Goal: Information Seeking & Learning: Learn about a topic

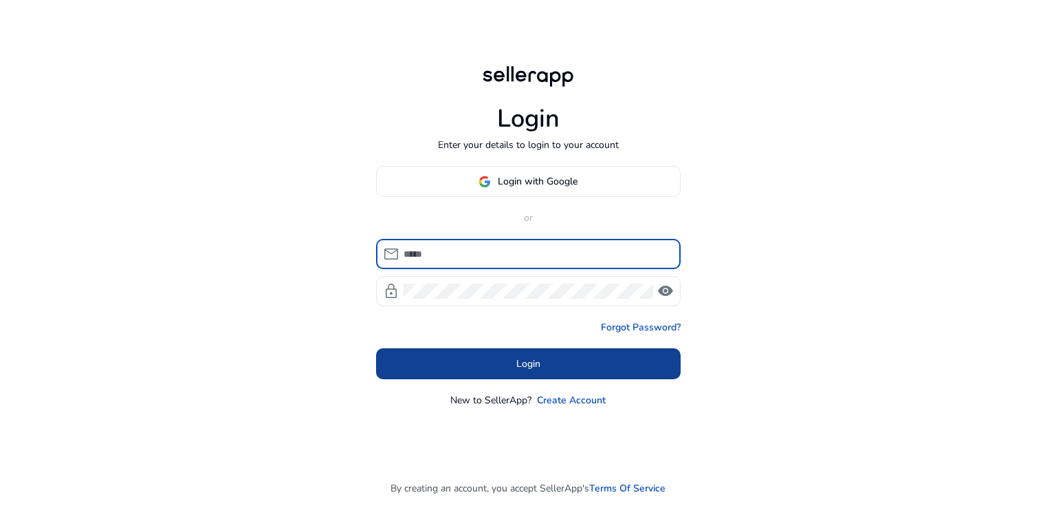
type input "**********"
click at [528, 360] on span "Login" at bounding box center [528, 363] width 24 height 14
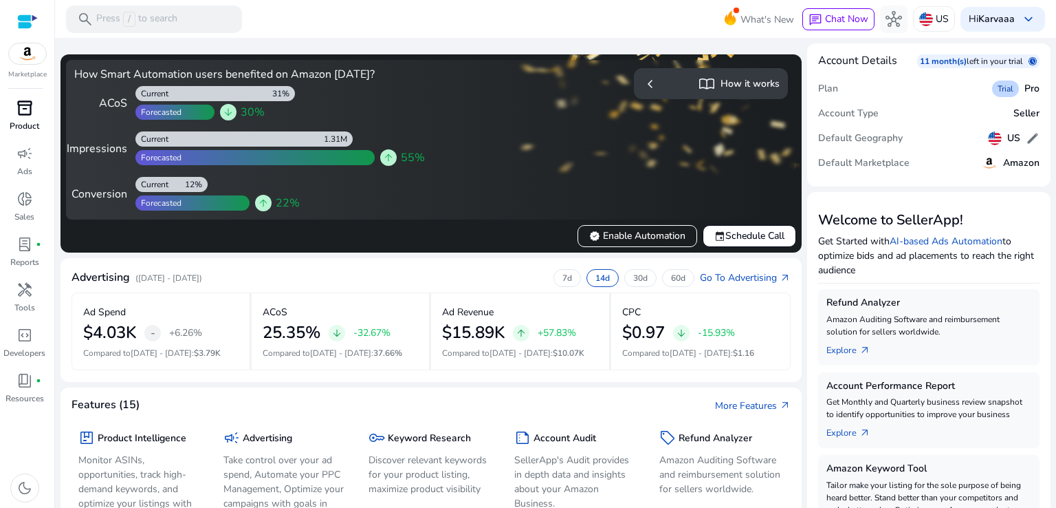
click at [25, 124] on p "Product" at bounding box center [25, 126] width 30 height 12
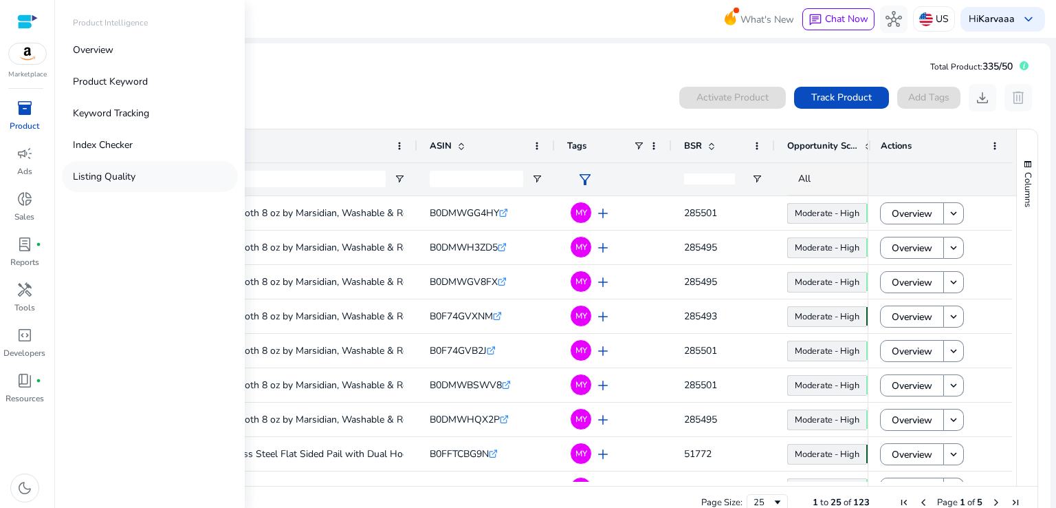
click at [117, 180] on p "Listing Quality" at bounding box center [104, 176] width 63 height 14
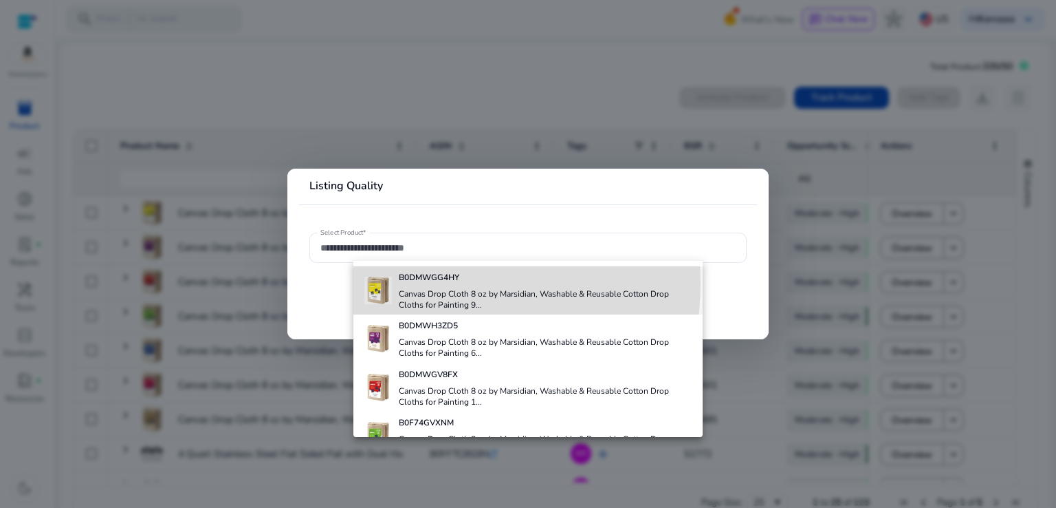
click at [421, 283] on div "B0DMWGG4HY Canvas Drop Cloth 8 oz by Marsidian, Washable & Reusable Cotton Drop…" at bounding box center [546, 290] width 294 height 48
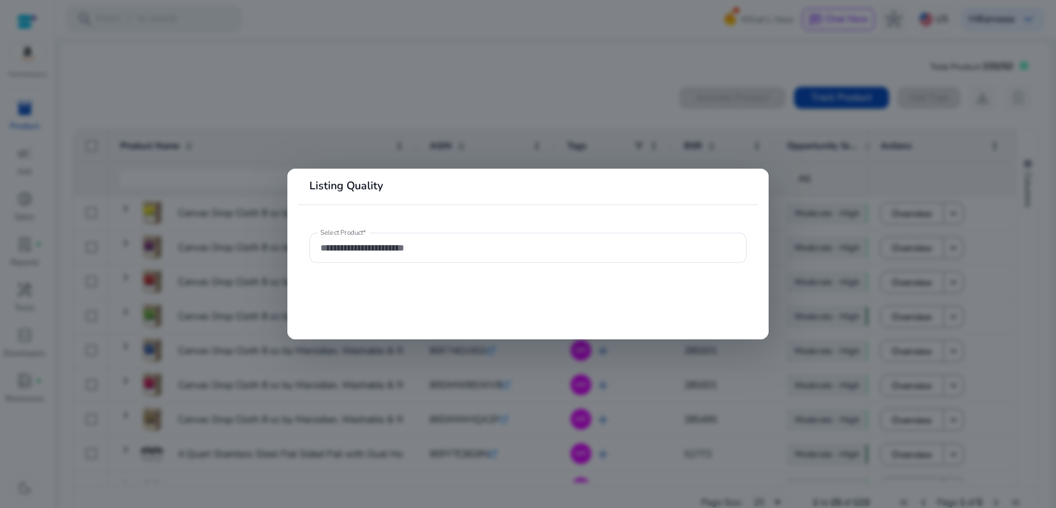
type input "**********"
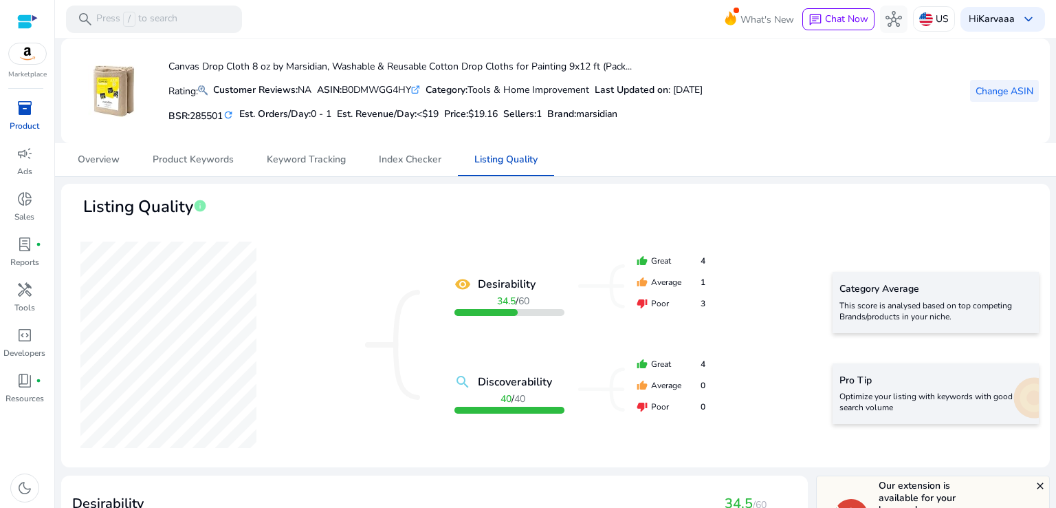
click at [976, 89] on span "Change ASIN" at bounding box center [1005, 91] width 58 height 14
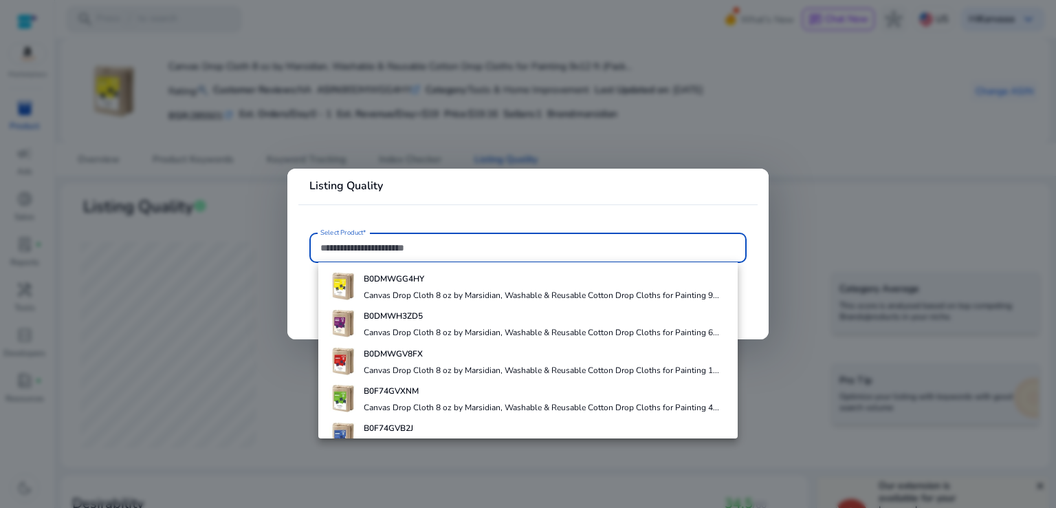
paste input "**********"
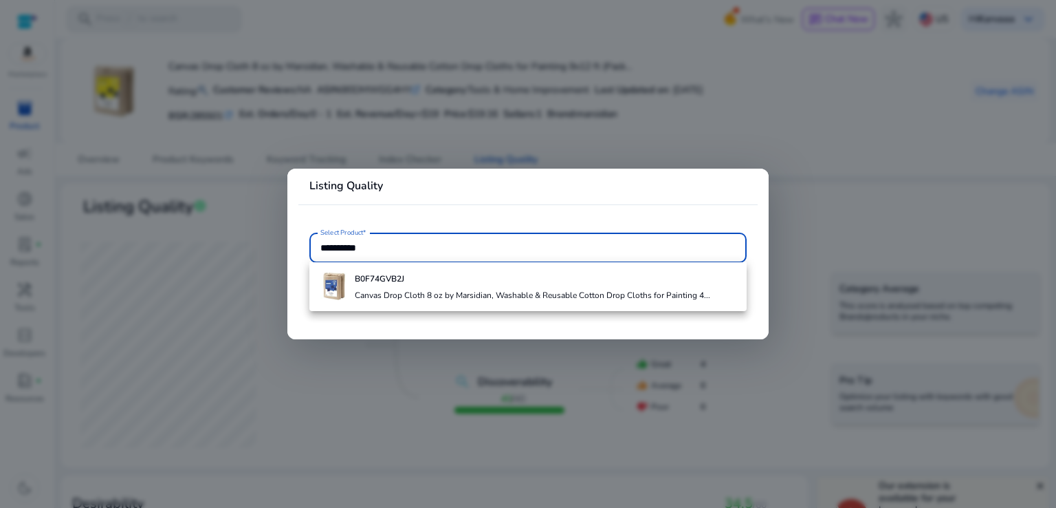
type input "**********"
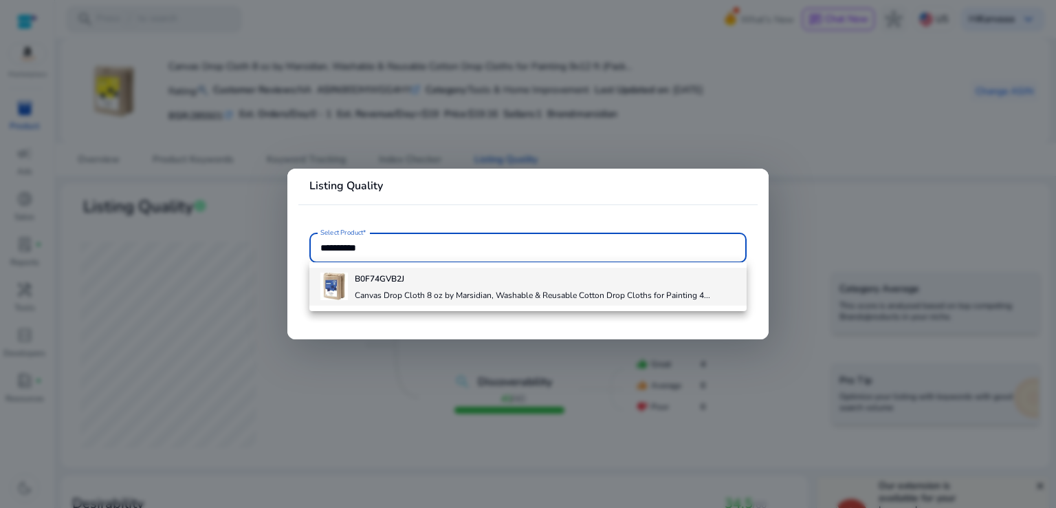
click at [453, 284] on div "B0F74GVB2J Canvas Drop Cloth 8 oz by Marsidian, Washable & Reusable Cotton Drop…" at bounding box center [533, 286] width 356 height 37
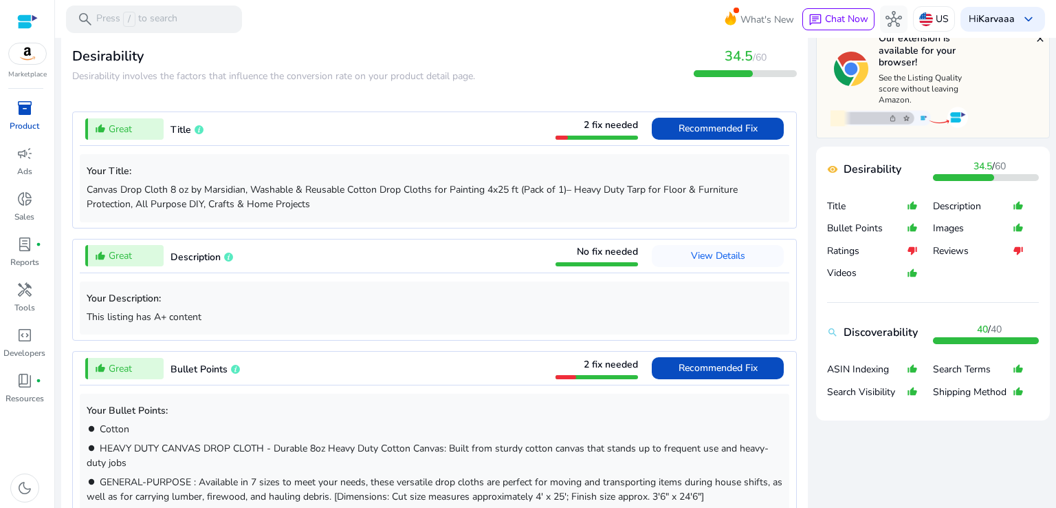
scroll to position [443, 0]
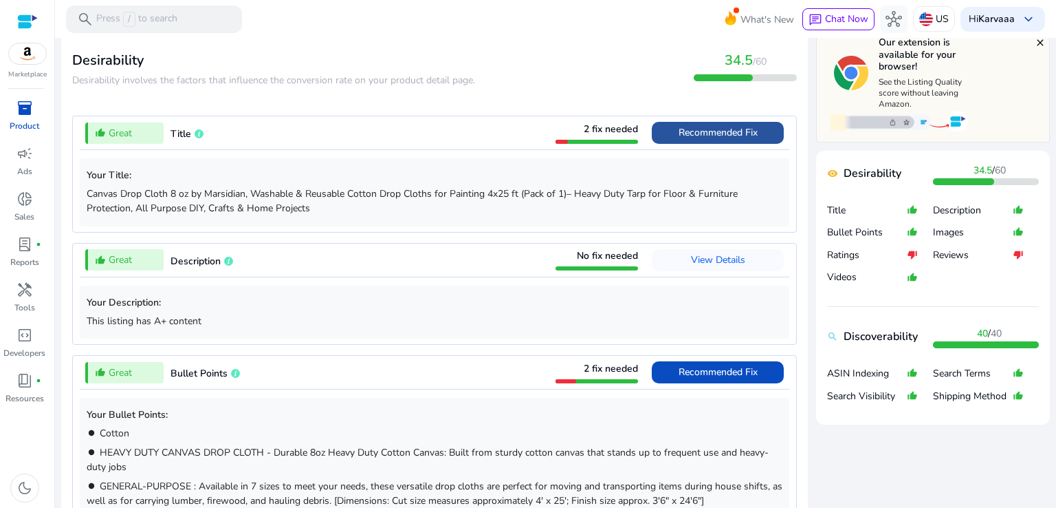
click at [718, 124] on span "Recommended Fix" at bounding box center [718, 133] width 79 height 22
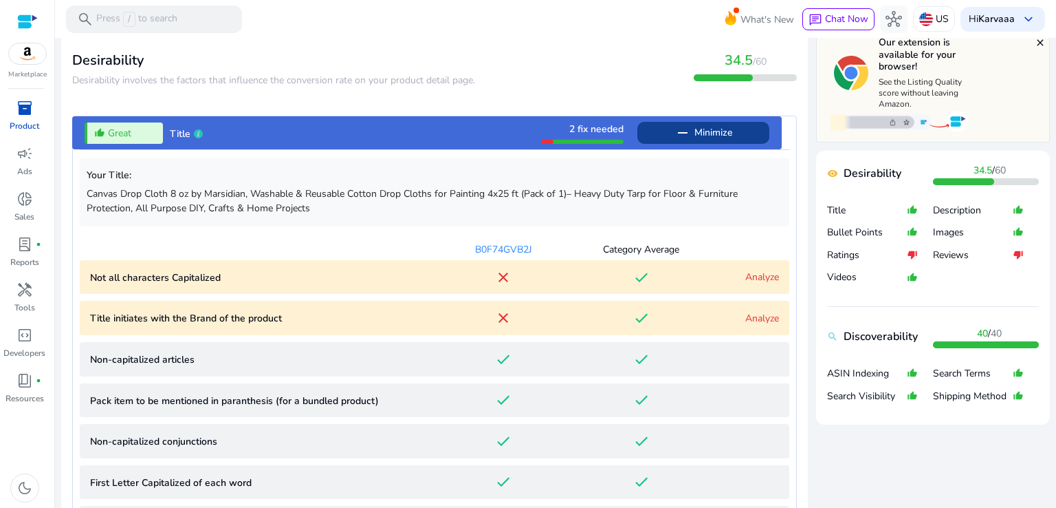
scroll to position [558, 0]
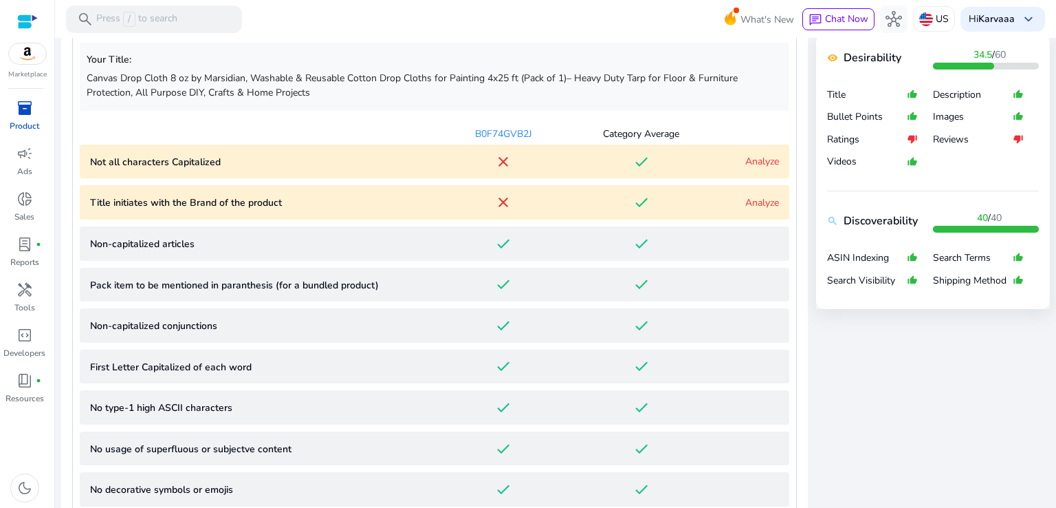
click at [711, 166] on div "Analyze" at bounding box center [744, 161] width 69 height 14
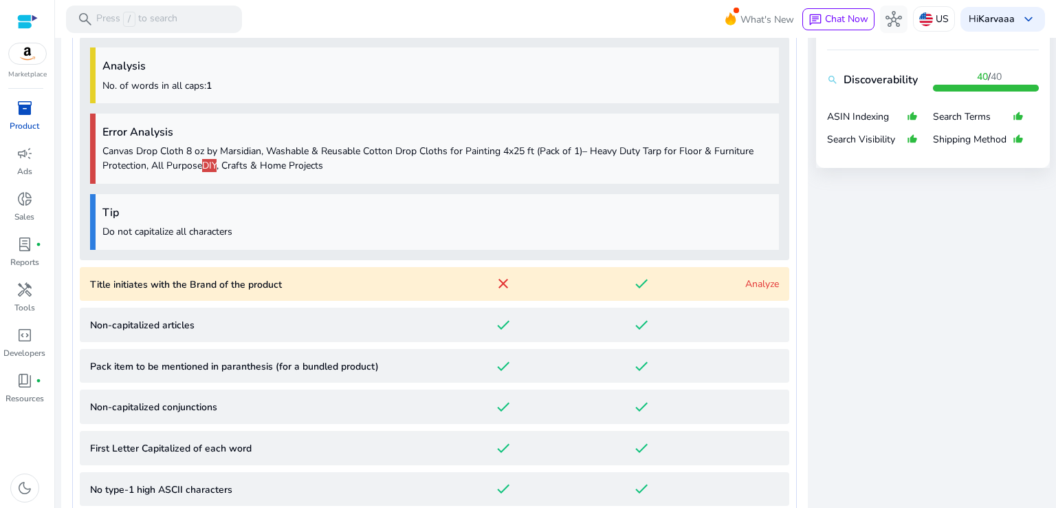
scroll to position [701, 0]
click at [706, 164] on p "Canvas Drop Cloth 8 oz by Marsidian, Washable & Reusable Cotton Drop Cloths for…" at bounding box center [437, 156] width 670 height 29
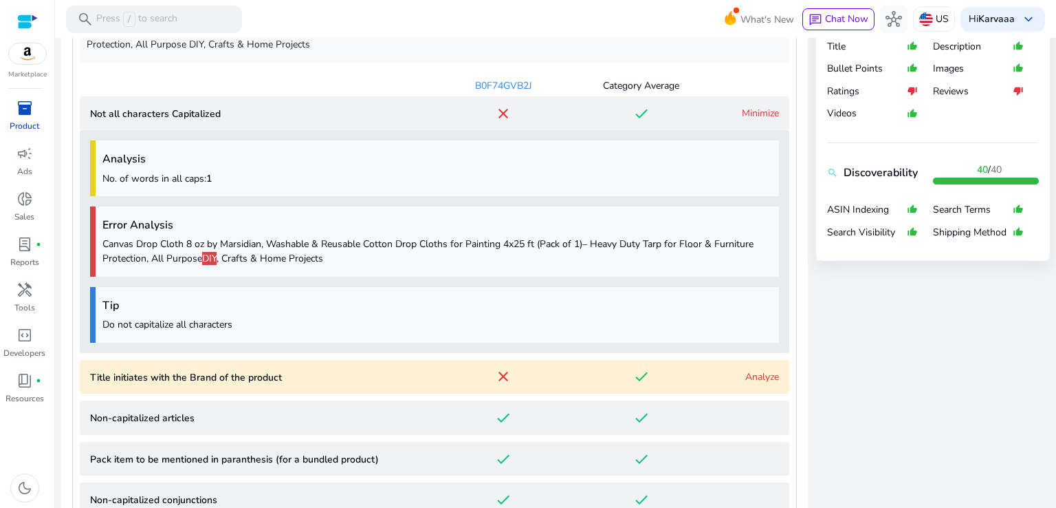
scroll to position [587, 0]
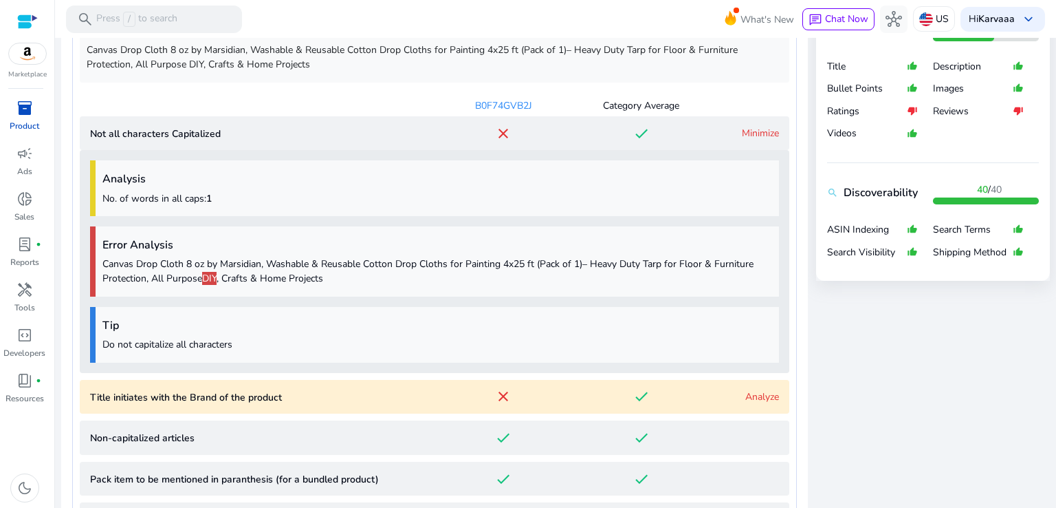
click at [710, 130] on div "Minimize" at bounding box center [744, 133] width 69 height 14
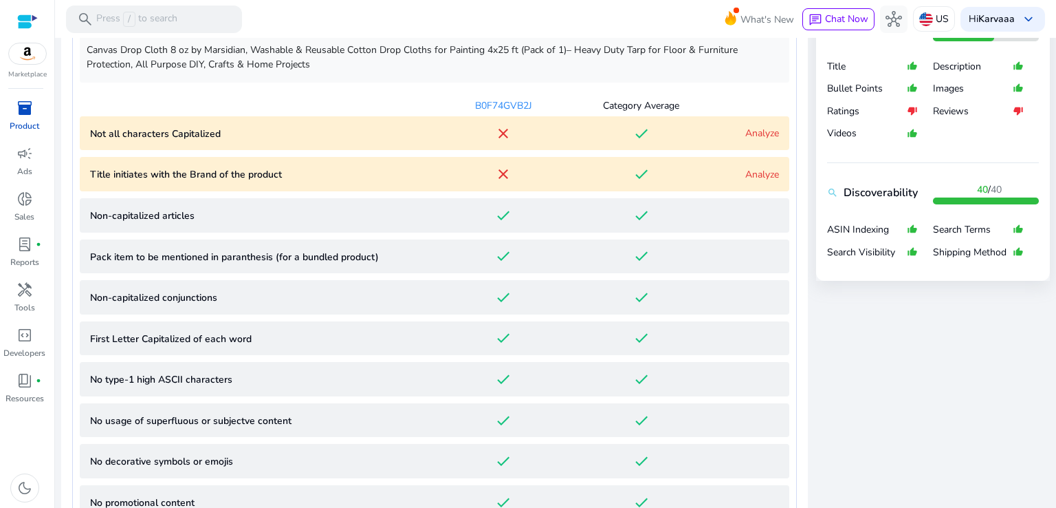
click at [681, 169] on div "done" at bounding box center [641, 174] width 138 height 17
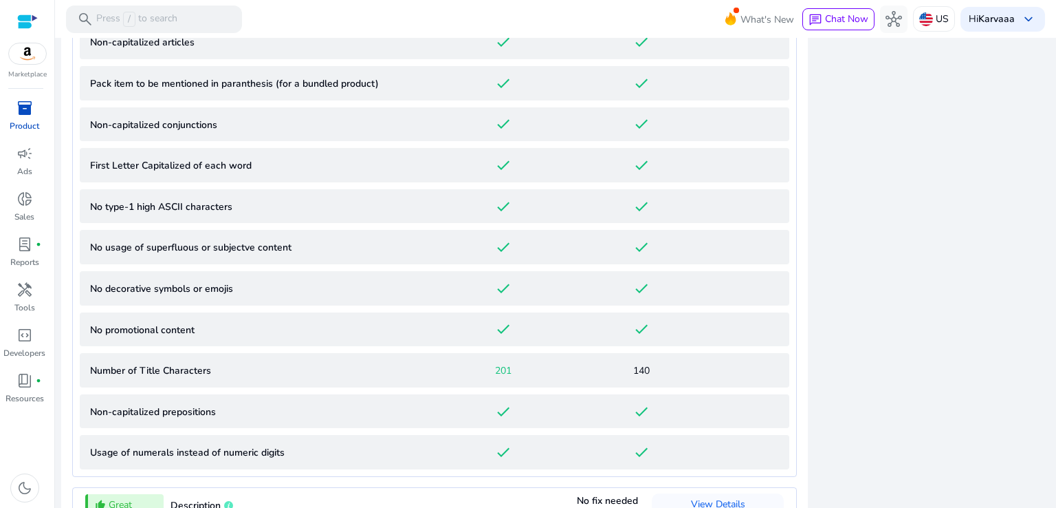
scroll to position [912, 0]
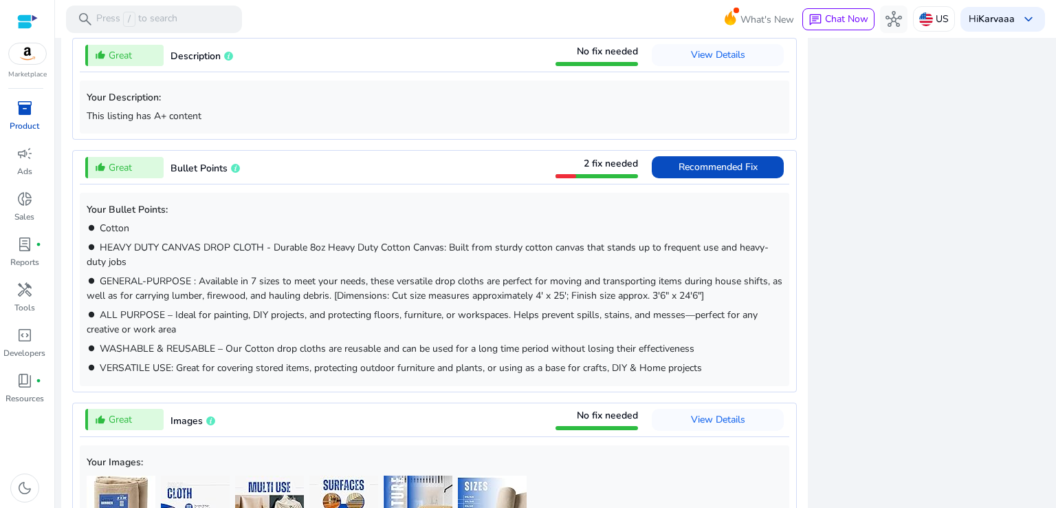
scroll to position [1352, 0]
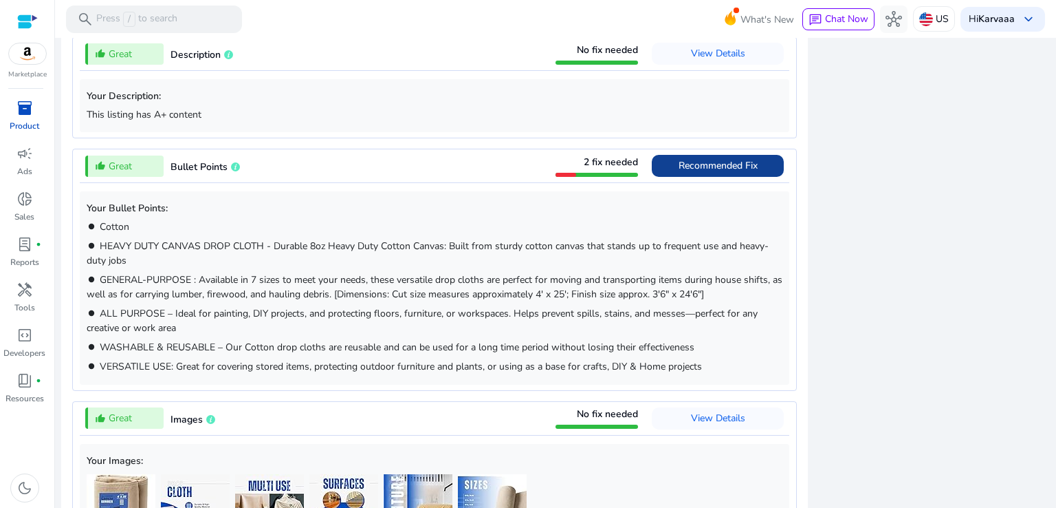
click at [718, 159] on span "Recommended Fix" at bounding box center [718, 165] width 79 height 13
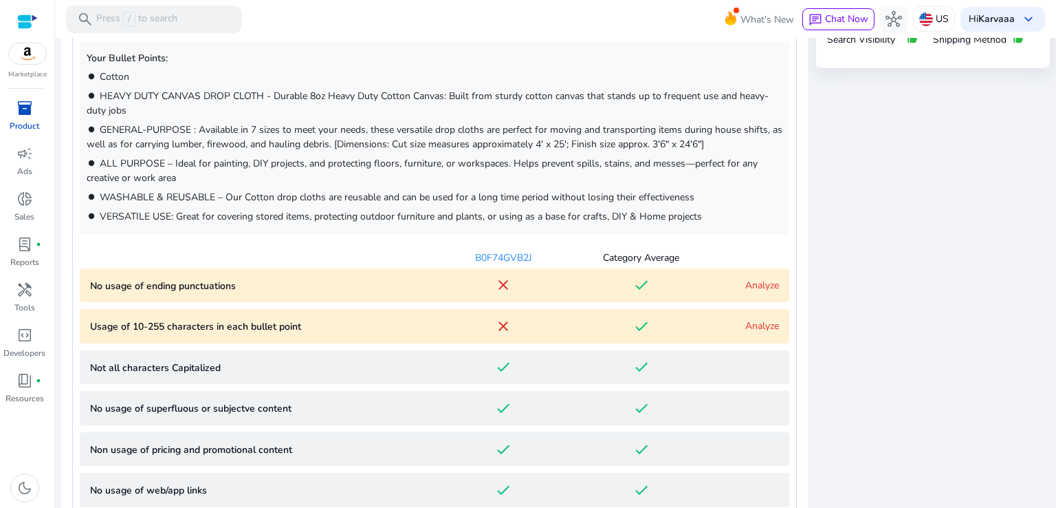
scroll to position [796, 0]
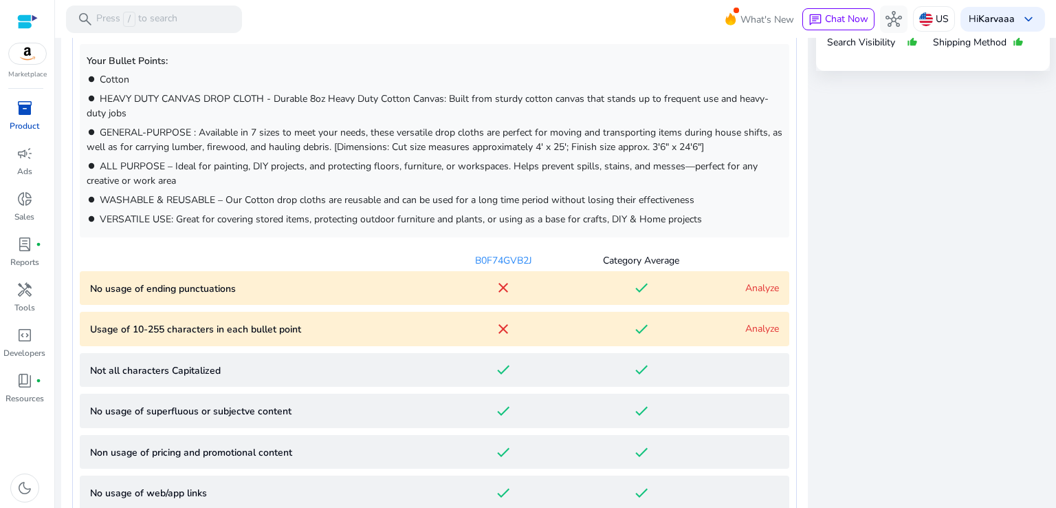
click at [671, 290] on div "done" at bounding box center [641, 287] width 138 height 17
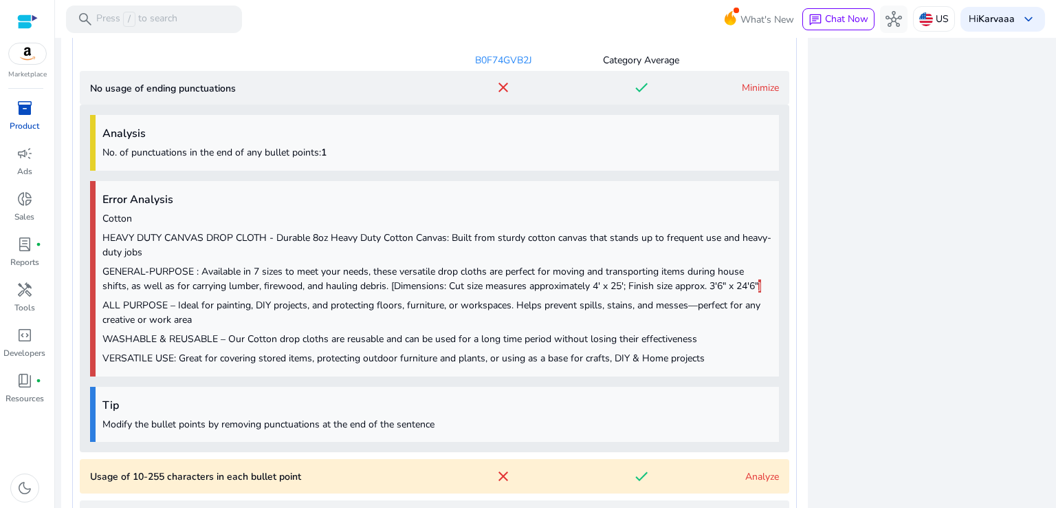
scroll to position [939, 0]
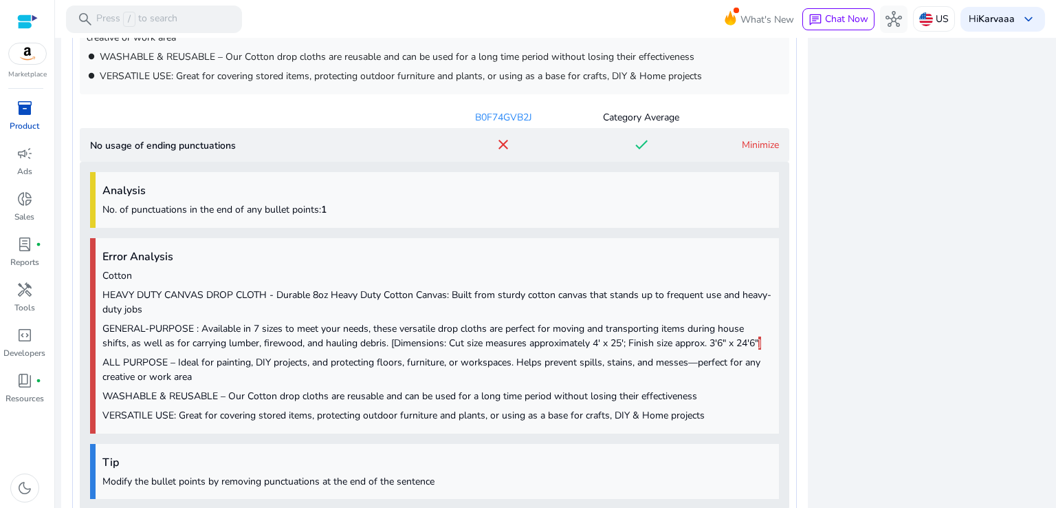
click at [723, 138] on div "Minimize" at bounding box center [744, 145] width 69 height 14
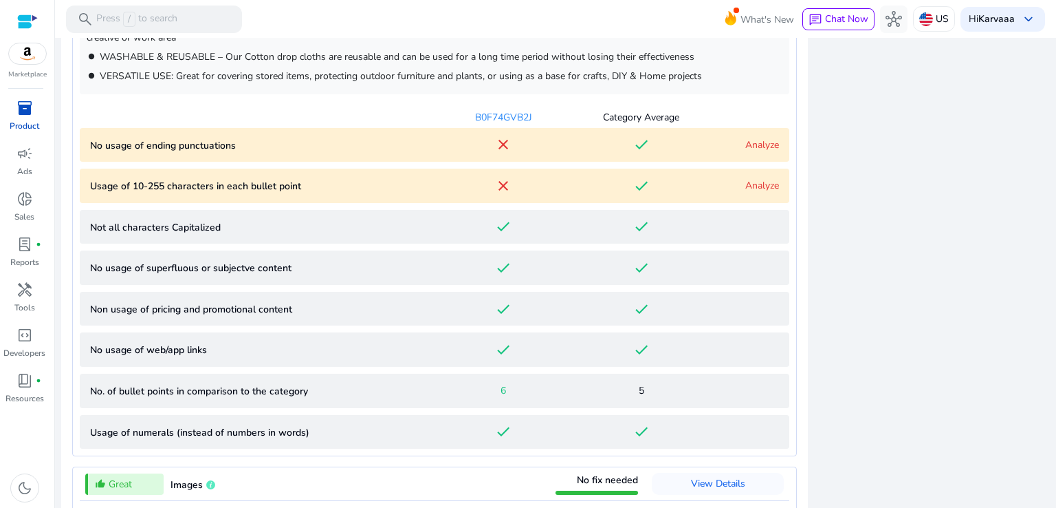
click at [712, 188] on div "Analyze" at bounding box center [744, 185] width 69 height 14
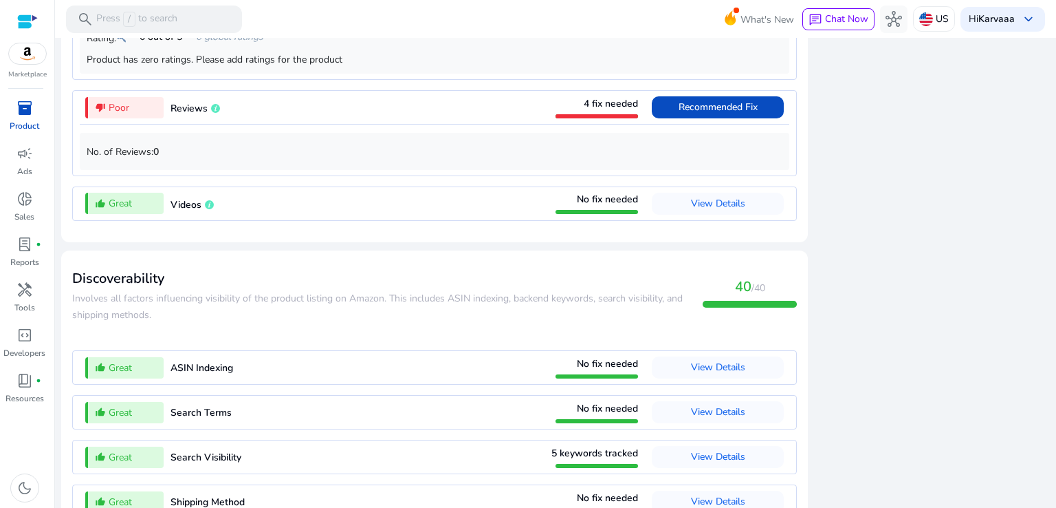
scroll to position [2156, 0]
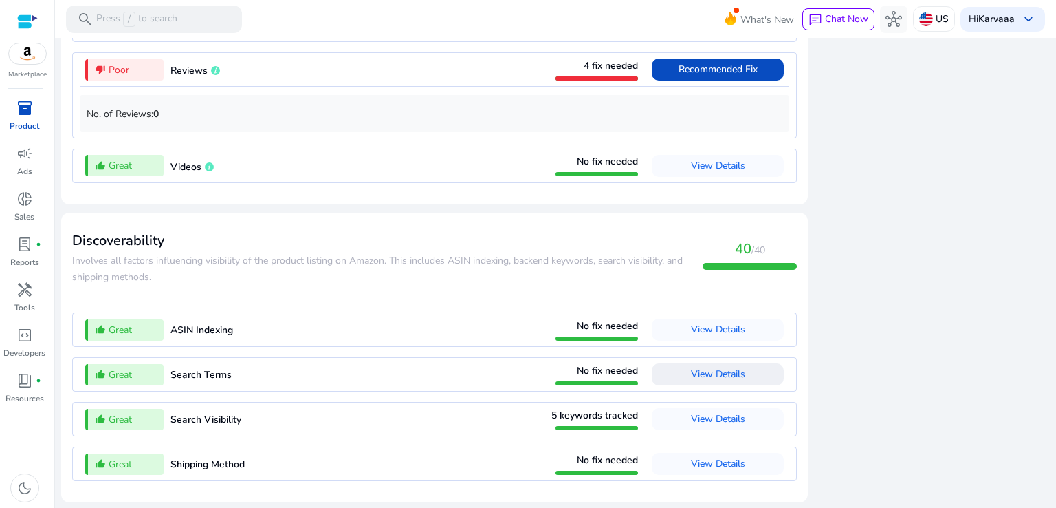
click at [704, 378] on span "View Details" at bounding box center [718, 373] width 54 height 13
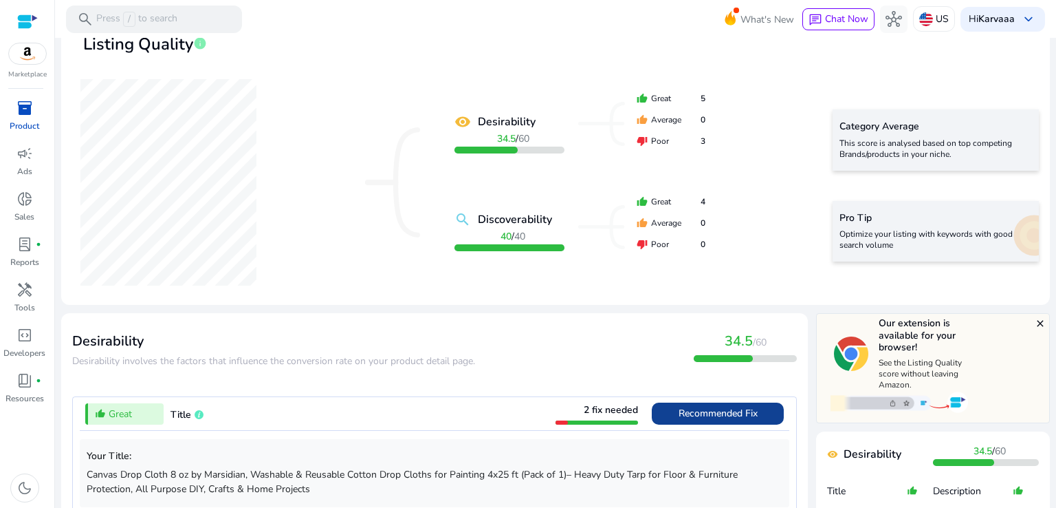
scroll to position [0, 0]
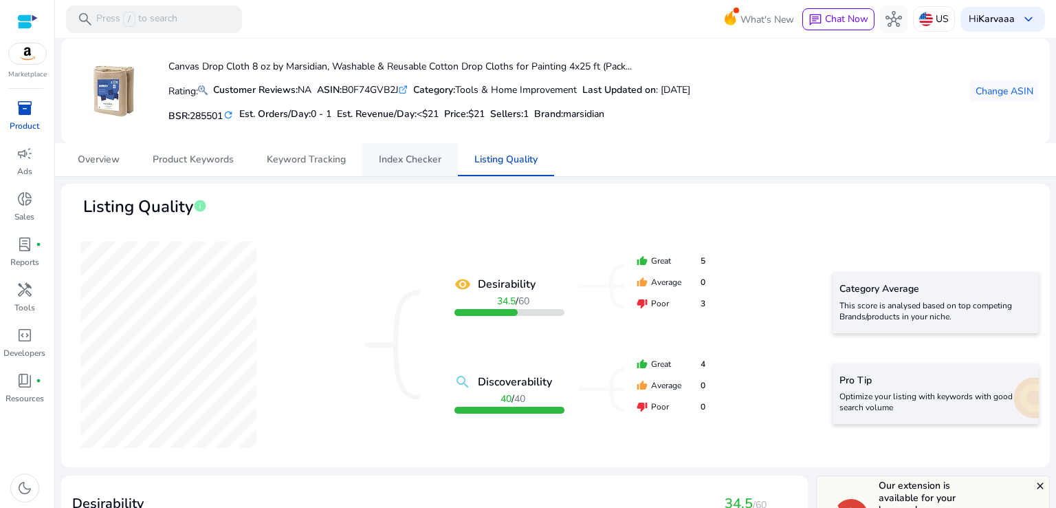
click at [402, 150] on span "Index Checker" at bounding box center [410, 159] width 63 height 33
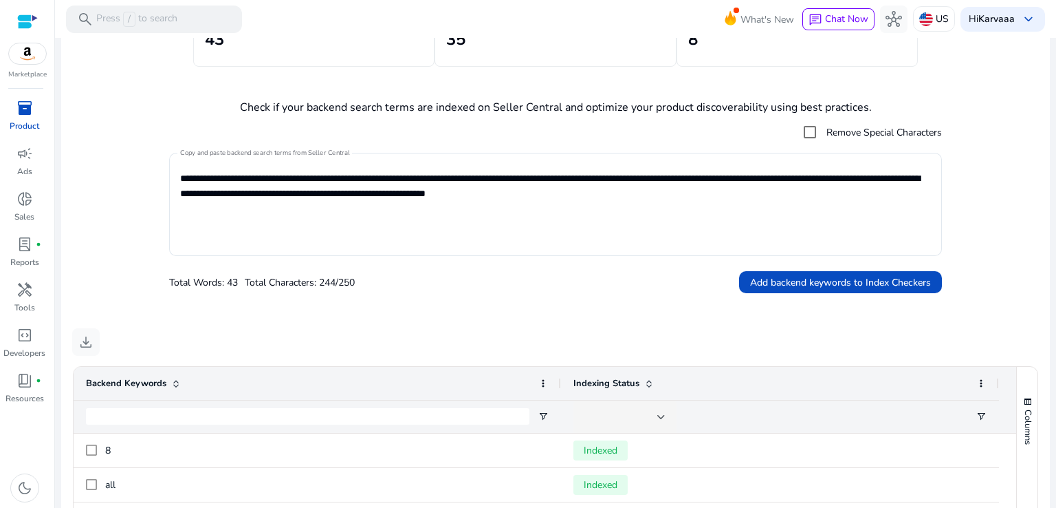
scroll to position [10, 0]
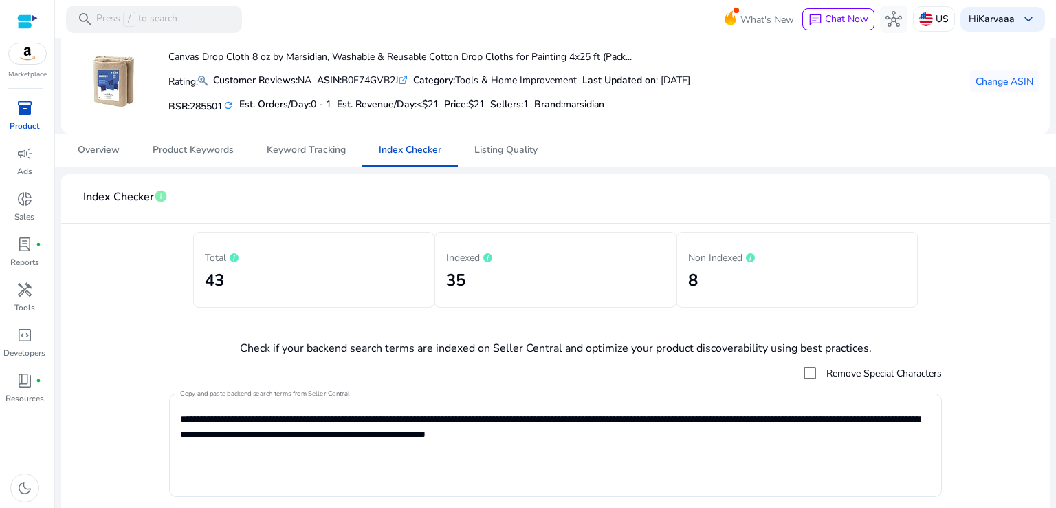
click at [29, 28] on div at bounding box center [27, 22] width 21 height 16
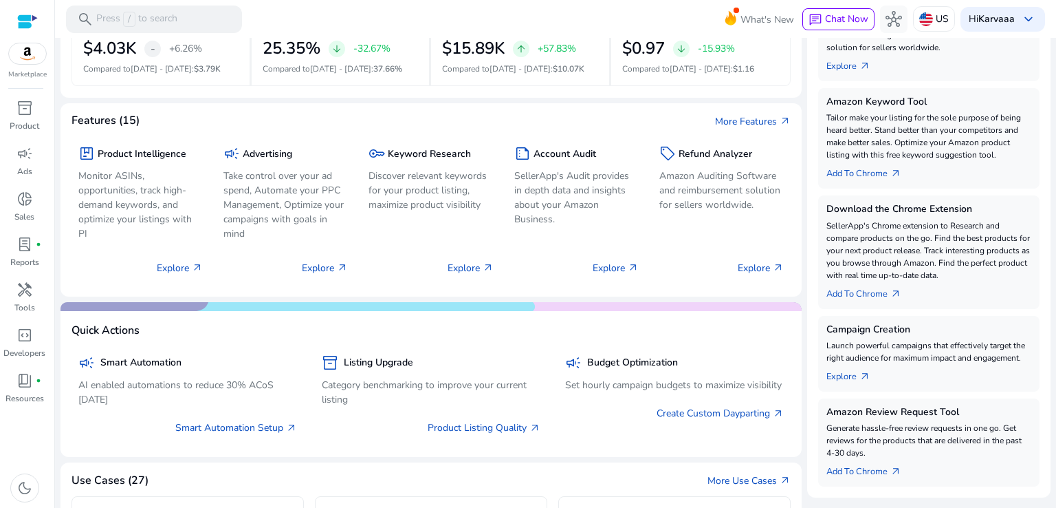
scroll to position [302, 0]
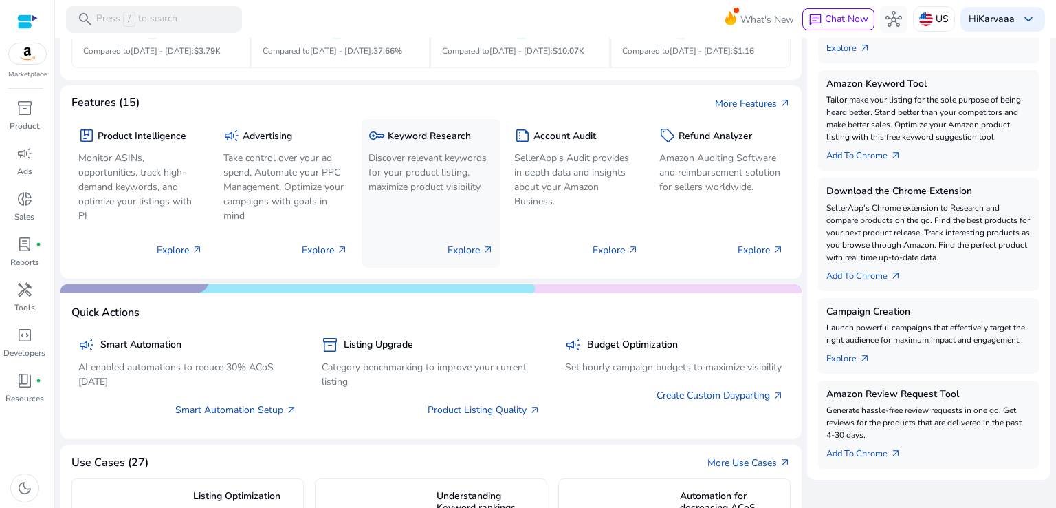
click at [442, 162] on p "Discover relevant keywords for your product listing, maximize product visibility" at bounding box center [431, 172] width 124 height 43
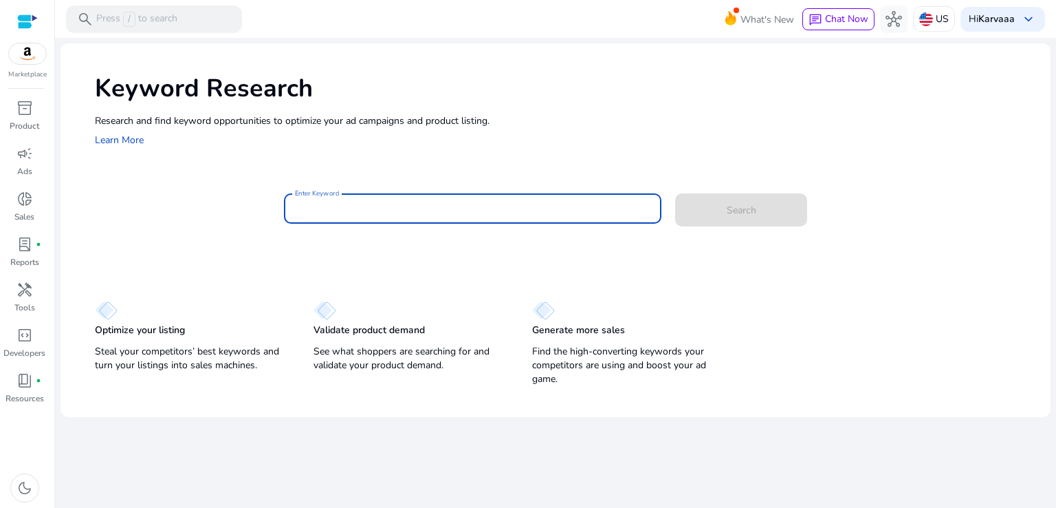
click at [409, 206] on input "Enter Keyword" at bounding box center [473, 208] width 356 height 15
paste input "**********"
type input "**********"
click at [675, 193] on button "Search" at bounding box center [741, 209] width 132 height 33
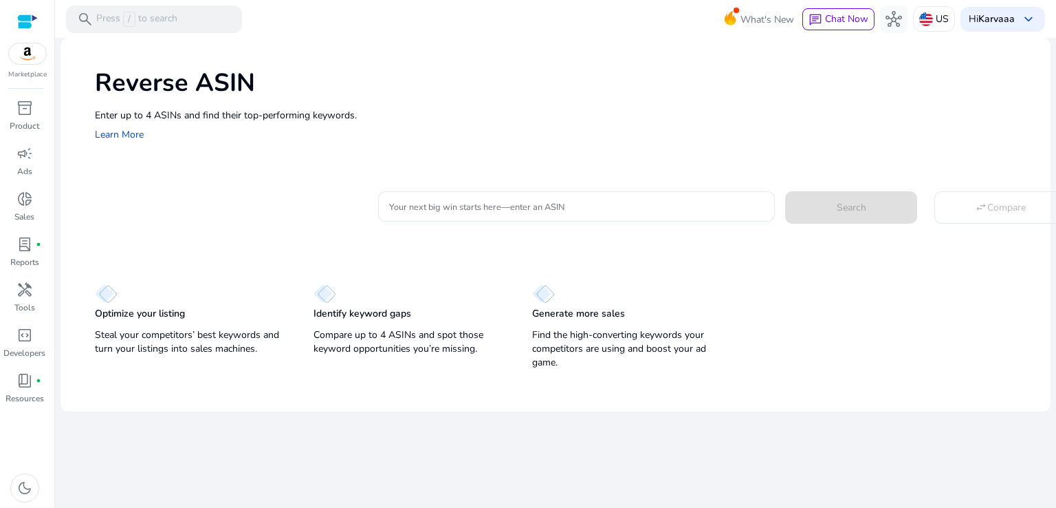
click at [409, 206] on input "Your next big win starts here—enter an ASIN" at bounding box center [576, 206] width 375 height 15
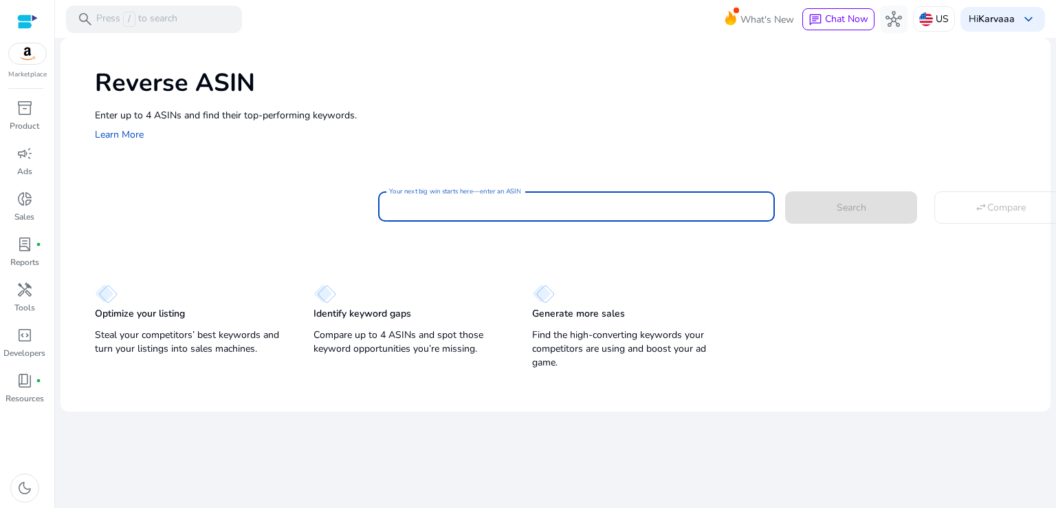
paste input "**********"
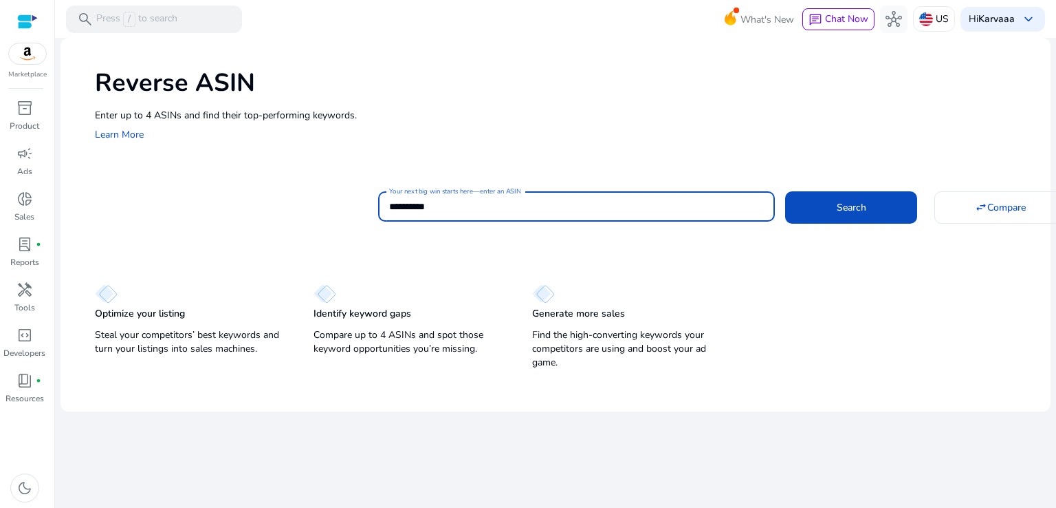
type input "**********"
click at [785, 191] on button "Search" at bounding box center [851, 207] width 132 height 32
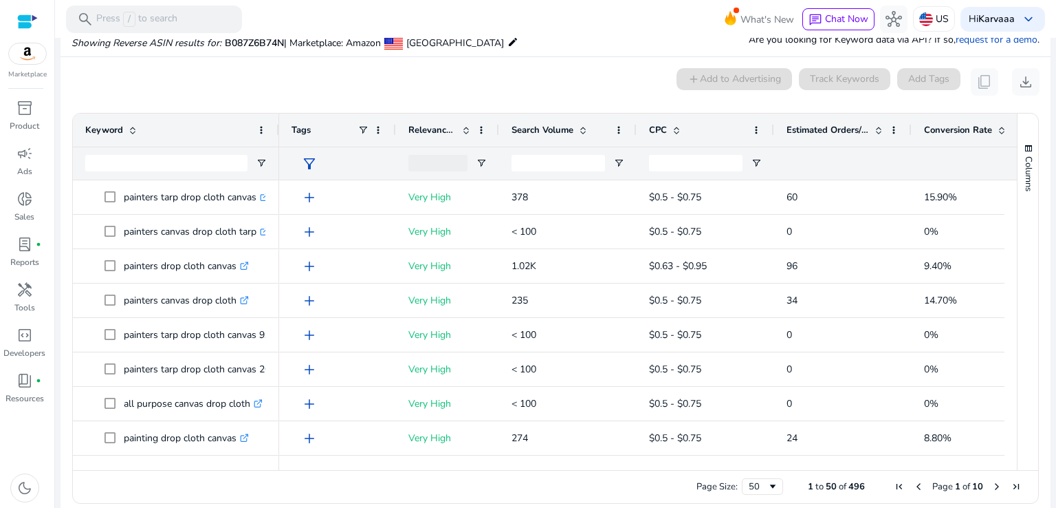
scroll to position [111, 0]
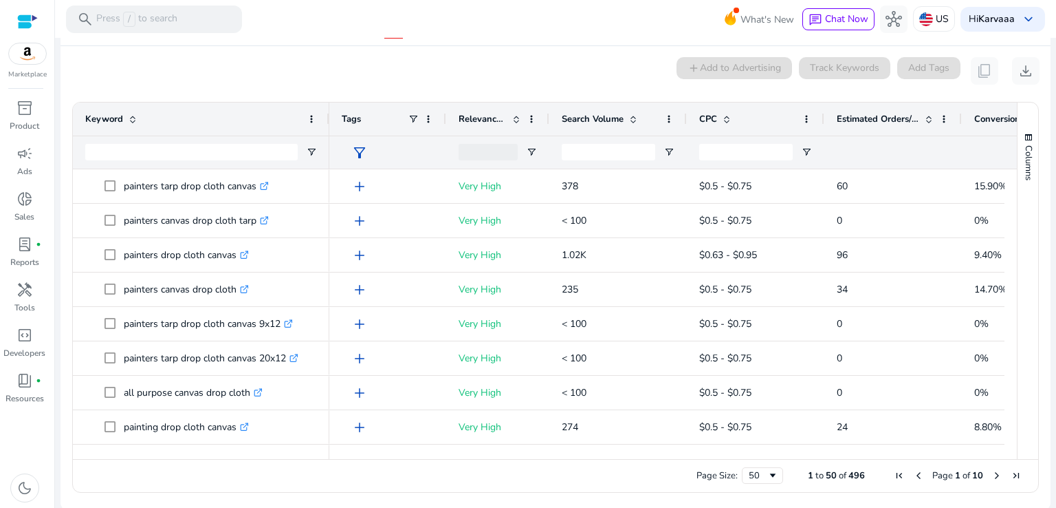
drag, startPoint x: 277, startPoint y: 119, endPoint x: 327, endPoint y: 129, distance: 51.3
click at [327, 129] on div at bounding box center [329, 118] width 6 height 33
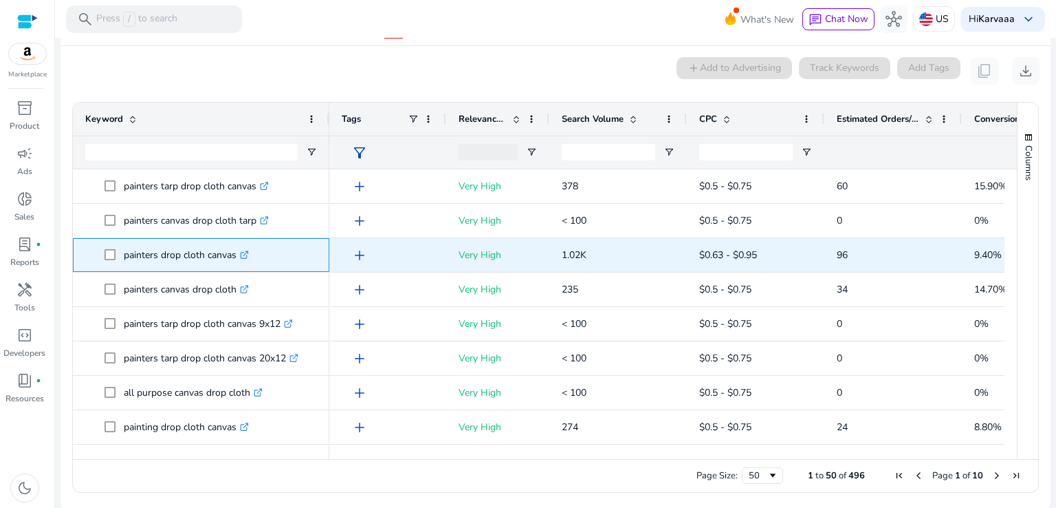
drag, startPoint x: 116, startPoint y: 253, endPoint x: 237, endPoint y: 252, distance: 121.0
click at [237, 252] on span "painters drop cloth canvas .st0{fill:#2c8af8}" at bounding box center [211, 255] width 213 height 28
copy span "painters drop cloth canvas"
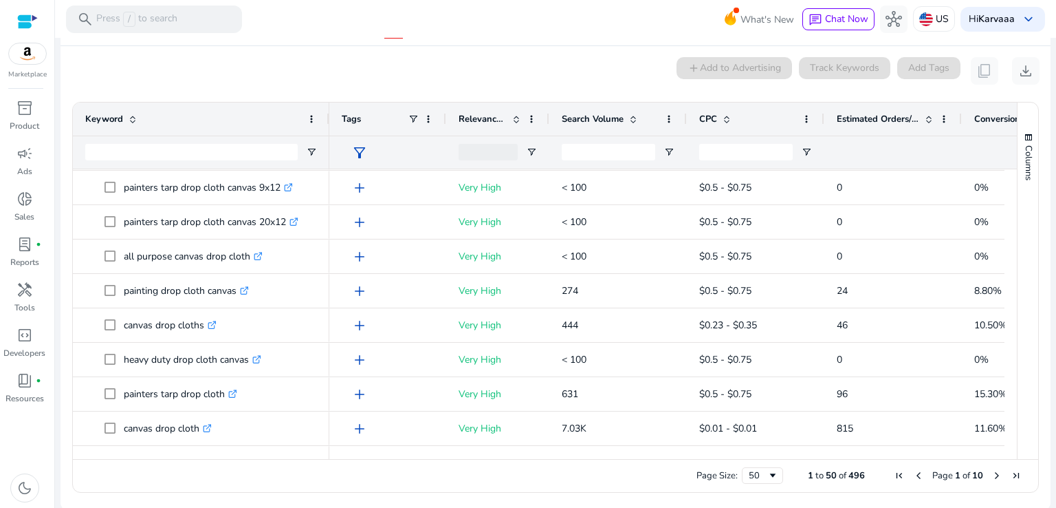
scroll to position [140, 0]
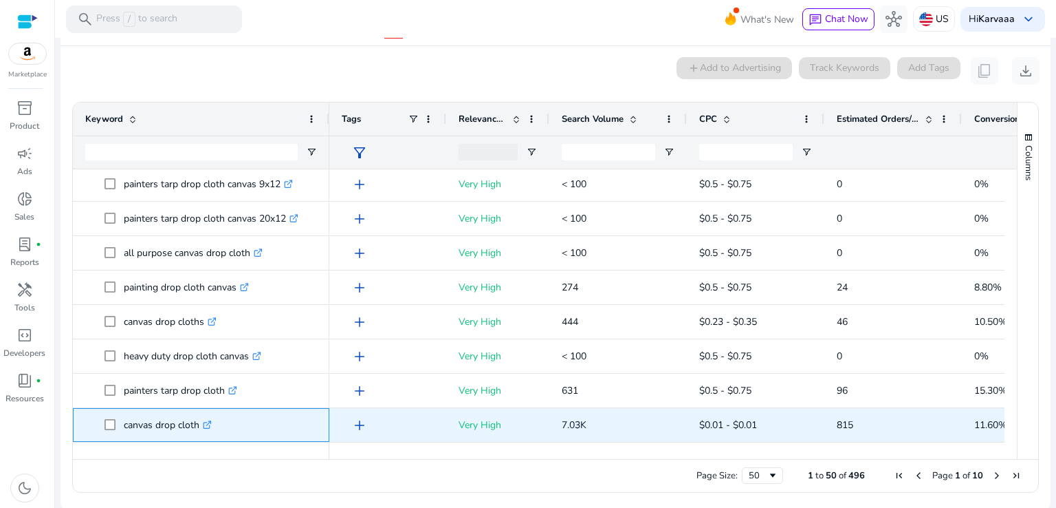
drag, startPoint x: 118, startPoint y: 423, endPoint x: 201, endPoint y: 420, distance: 83.3
click at [201, 420] on span "canvas drop cloth .st0{fill:#2c8af8}" at bounding box center [211, 425] width 213 height 28
copy span "canvas drop cloth"
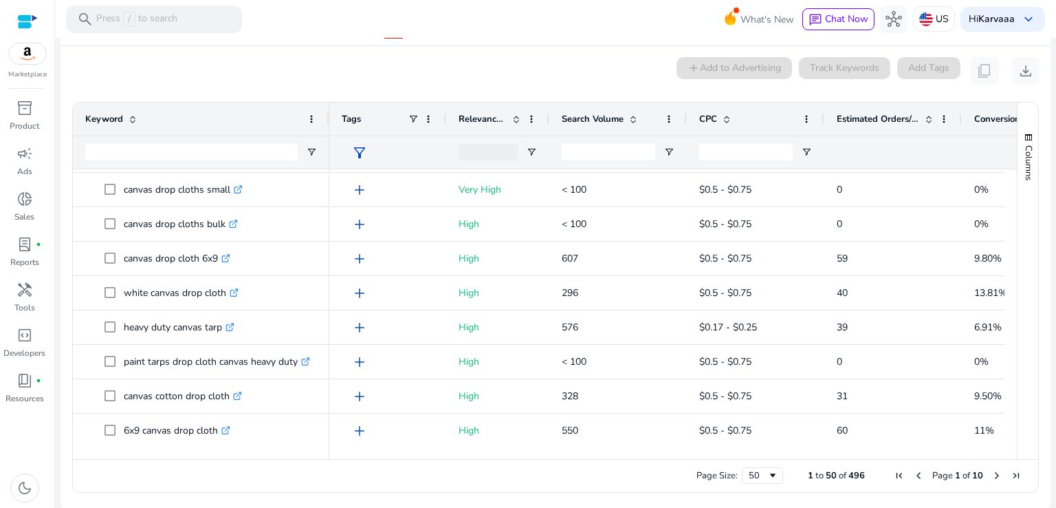
scroll to position [0, 0]
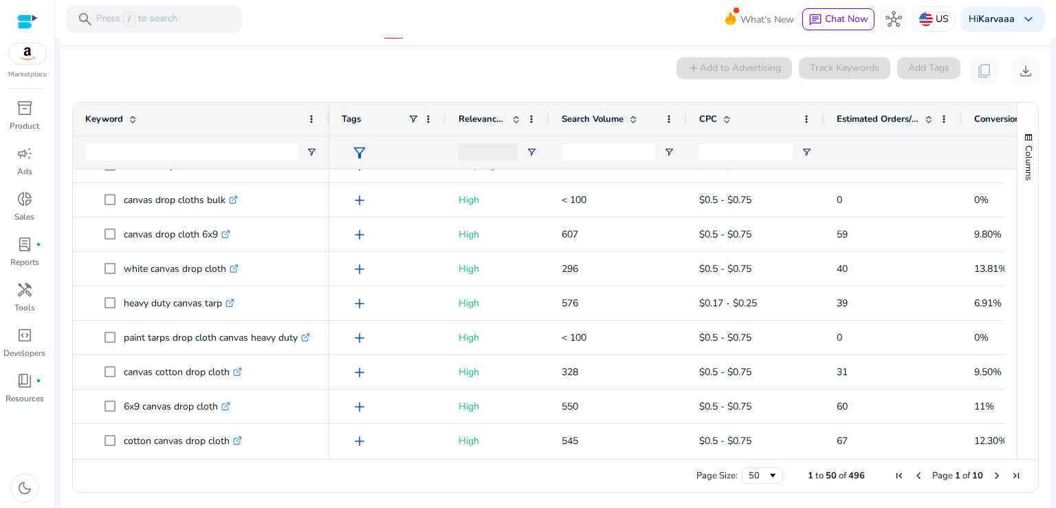
drag, startPoint x: 1012, startPoint y: 312, endPoint x: 1012, endPoint y: 361, distance: 48.8
click at [1017, 361] on div "Columns Keyword Column Labels Drag here to set column labels" at bounding box center [1027, 280] width 21 height 356
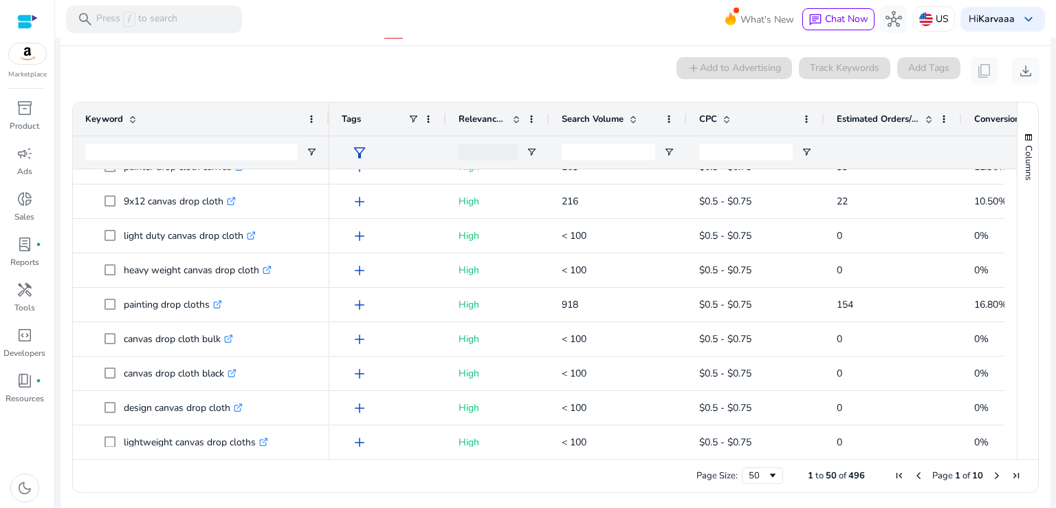
drag, startPoint x: 1029, startPoint y: 392, endPoint x: 1025, endPoint y: 321, distance: 70.9
click at [1025, 321] on div "Columns" at bounding box center [1028, 280] width 21 height 356
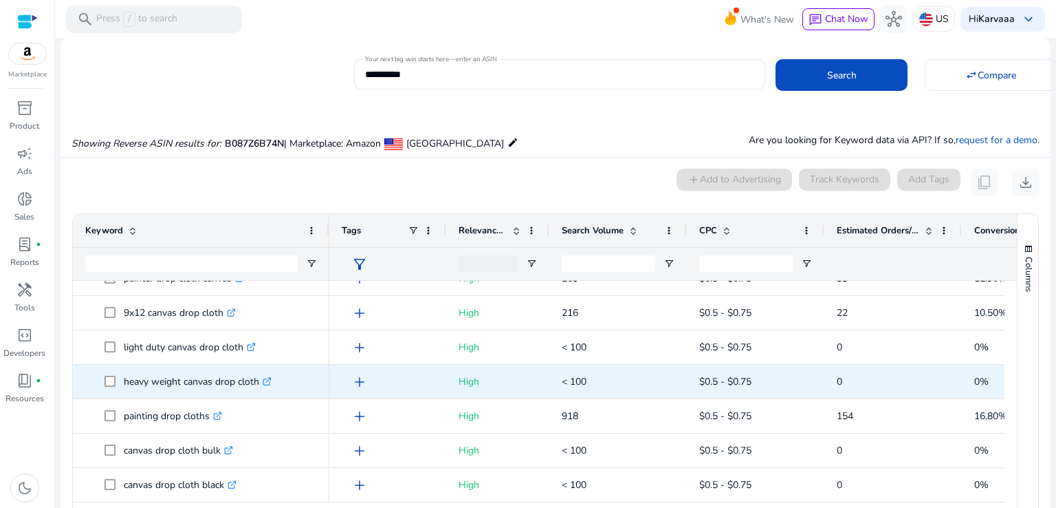
scroll to position [875, 0]
